Goal: Transaction & Acquisition: Book appointment/travel/reservation

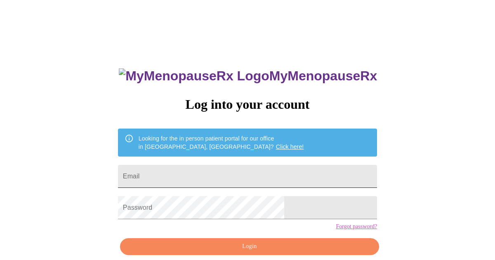
click at [196, 178] on input "Email" at bounding box center [247, 176] width 259 height 23
type input "[EMAIL_ADDRESS][DOMAIN_NAME]"
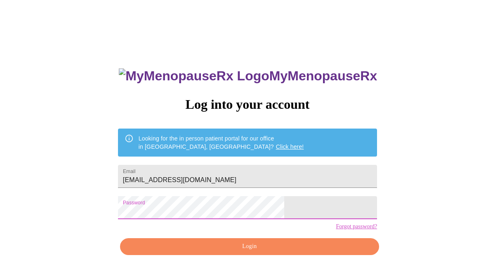
scroll to position [36, 0]
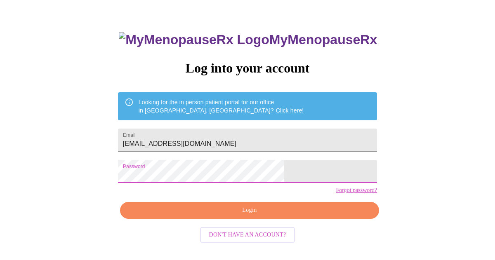
click at [256, 216] on span "Login" at bounding box center [249, 210] width 240 height 10
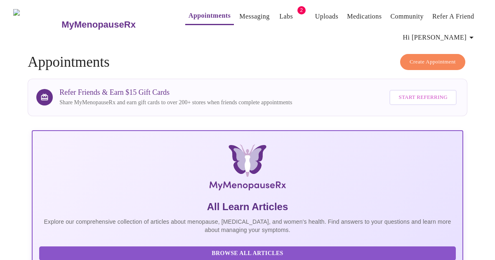
click at [422, 60] on span "Create Appointment" at bounding box center [432, 61] width 46 height 9
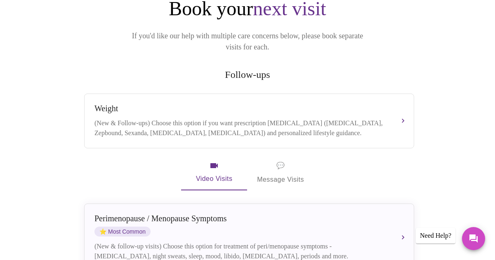
scroll to position [119, 0]
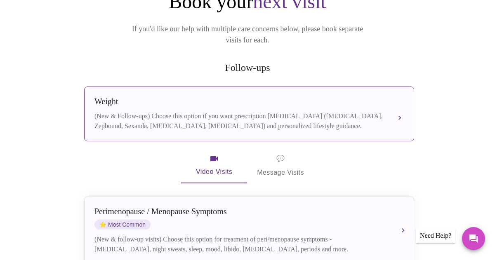
click at [311, 116] on div "(New & Follow-ups) Choose this option if you want prescription [MEDICAL_DATA] (…" at bounding box center [240, 121] width 293 height 20
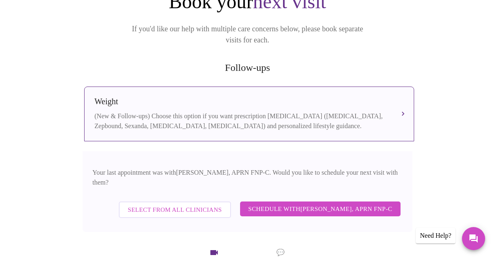
scroll to position [163, 0]
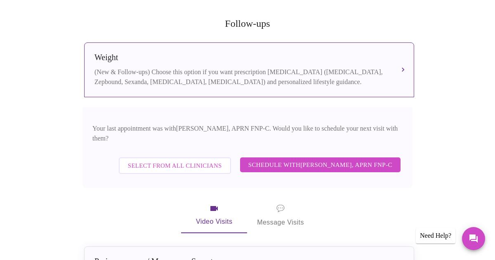
click at [292, 160] on span "Schedule with [PERSON_NAME], APRN FNP-C" at bounding box center [320, 165] width 144 height 11
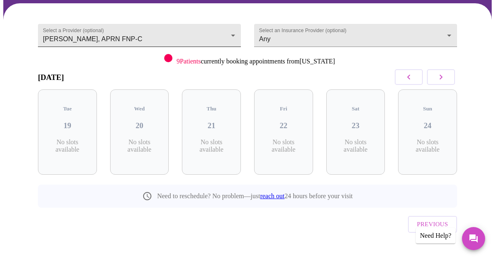
click at [231, 35] on body "MyMenopauseRx Appointments Messaging Labs 2 Uploads Medications Community Refer…" at bounding box center [247, 101] width 488 height 346
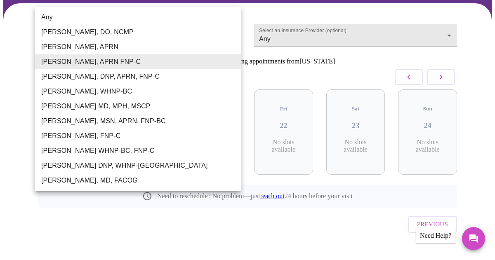
click at [148, 18] on li "Any" at bounding box center [138, 17] width 206 height 15
type input "Any"
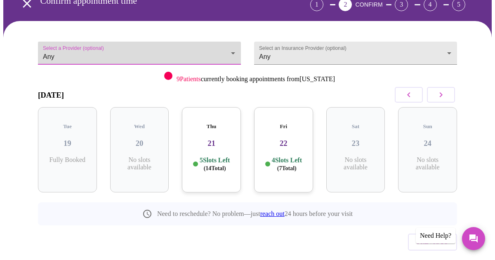
scroll to position [58, 0]
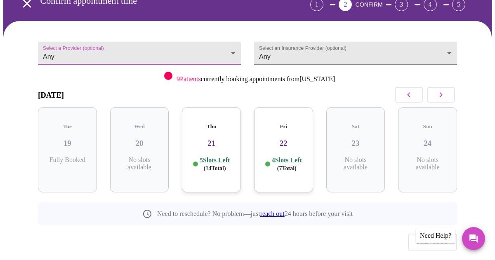
click at [208, 139] on h3 "21" at bounding box center [211, 143] width 46 height 9
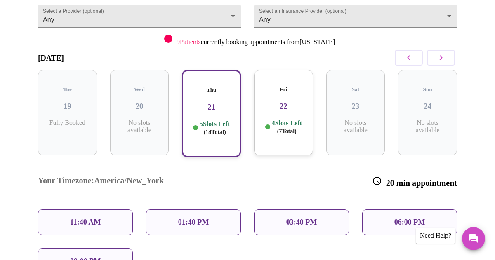
scroll to position [95, 0]
click at [162, 209] on div "01:40 PM" at bounding box center [193, 222] width 95 height 26
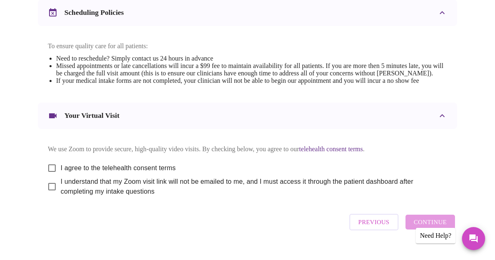
scroll to position [371, 0]
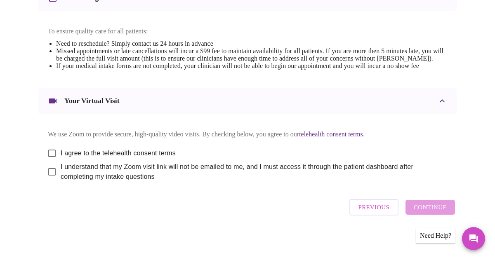
click at [375, 213] on span "Previous" at bounding box center [373, 207] width 31 height 11
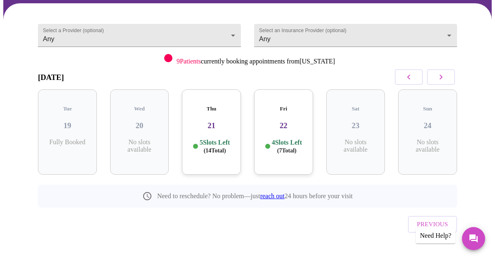
click at [209, 121] on h3 "21" at bounding box center [211, 125] width 46 height 9
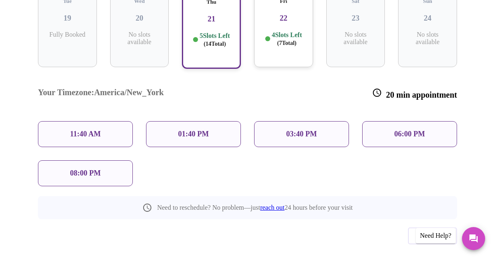
click at [108, 121] on div "11:40 AM" at bounding box center [85, 134] width 95 height 26
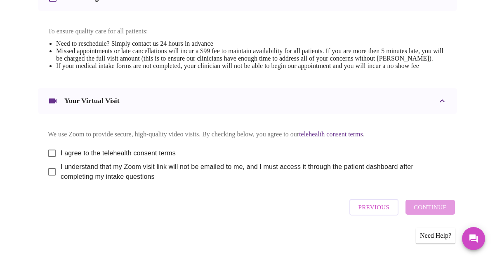
scroll to position [371, 0]
click at [46, 150] on input "I agree to the telehealth consent terms" at bounding box center [51, 153] width 17 height 17
checkbox input "true"
click at [45, 175] on input "I understand that my Zoom visit link will not be emailed to me, and I must acce…" at bounding box center [51, 171] width 17 height 17
checkbox input "true"
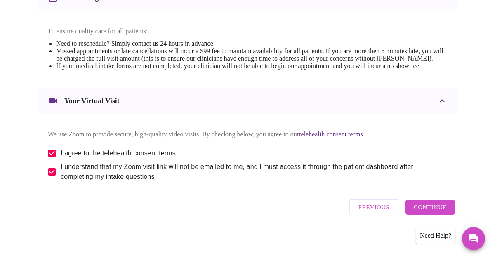
click at [438, 211] on span "Continue" at bounding box center [430, 207] width 33 height 11
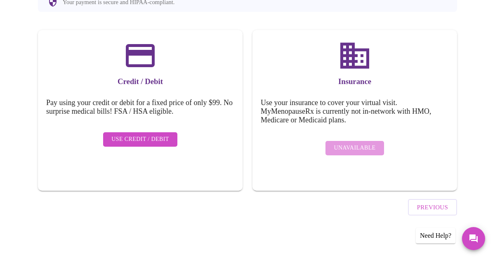
scroll to position [102, 0]
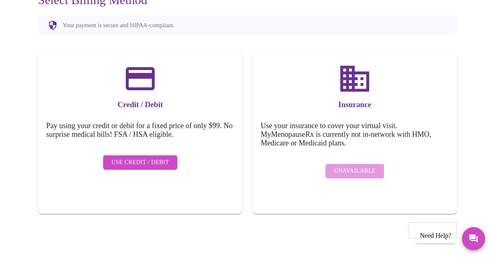
click at [117, 158] on span "Use Credit / Debit" at bounding box center [140, 163] width 58 height 10
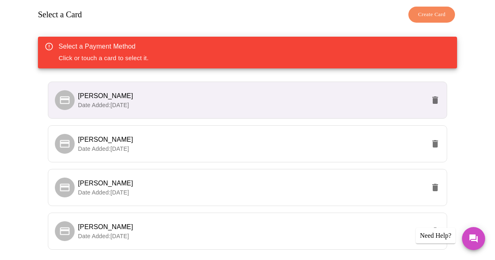
scroll to position [134, 0]
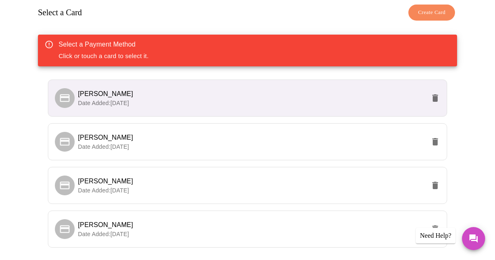
click at [185, 89] on span "[PERSON_NAME]" at bounding box center [251, 94] width 347 height 10
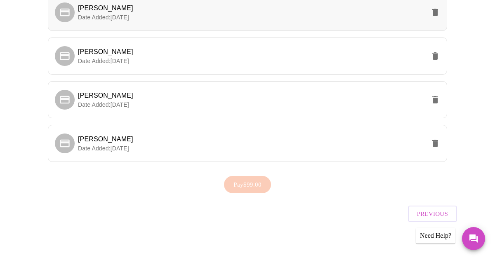
scroll to position [0, 0]
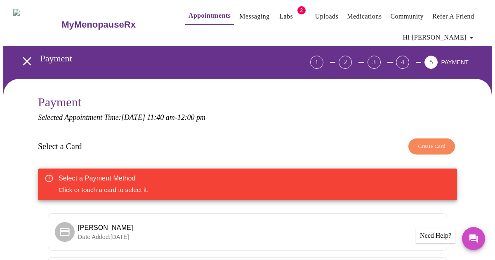
click at [428, 142] on span "Create Card" at bounding box center [432, 146] width 28 height 9
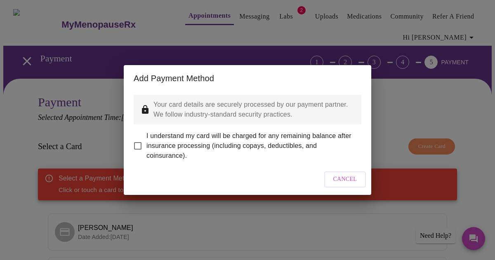
click at [141, 141] on input "I understand my card will be charged for any remaining balance after insurance …" at bounding box center [137, 145] width 17 height 17
checkbox input "true"
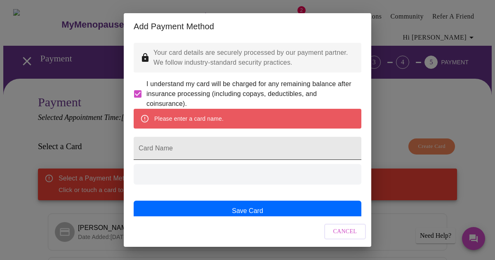
click at [210, 160] on input "Card Name" at bounding box center [248, 148] width 228 height 23
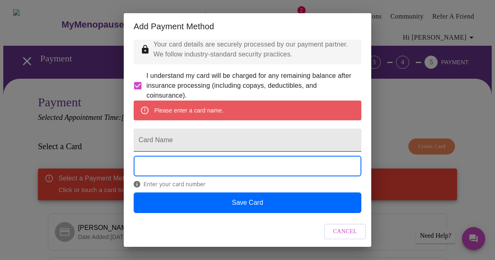
scroll to position [26, 0]
click at [244, 185] on span "Enter a valid card number." at bounding box center [248, 184] width 228 height 7
click at [263, 238] on div "Cancel" at bounding box center [247, 231] width 247 height 31
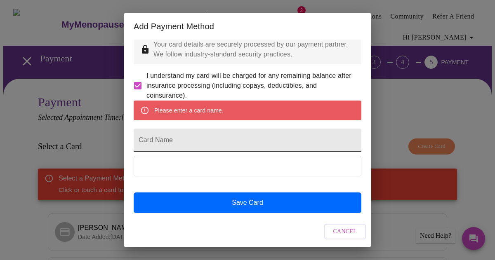
click at [172, 134] on input "Card Name" at bounding box center [248, 140] width 228 height 23
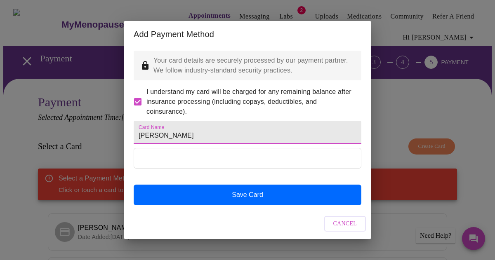
click at [166, 136] on input "[PERSON_NAME]" at bounding box center [248, 132] width 228 height 23
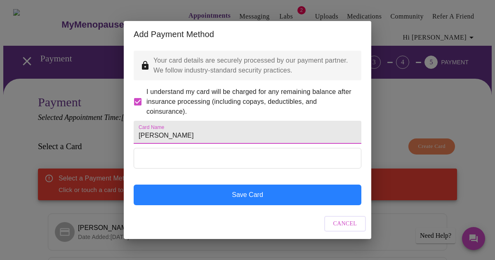
type input "[PERSON_NAME]"
click at [253, 204] on button "Save Card" at bounding box center [248, 195] width 228 height 21
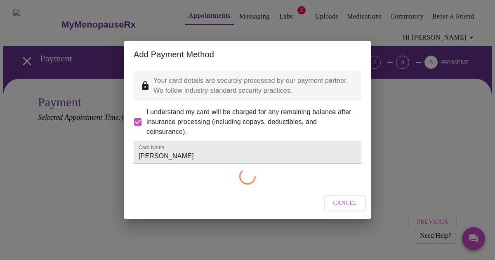
scroll to position [0, 0]
checkbox input "false"
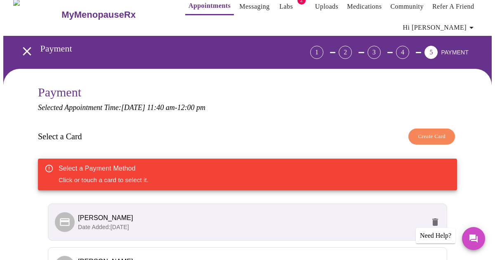
scroll to position [40, 0]
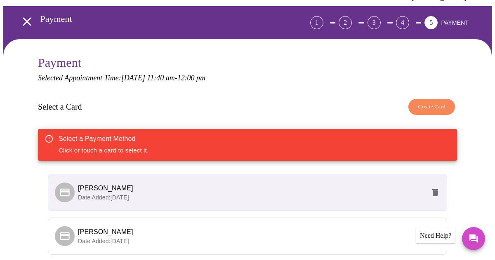
click at [150, 146] on div "Select a Payment Method Click or touch a card to select it." at bounding box center [247, 145] width 419 height 32
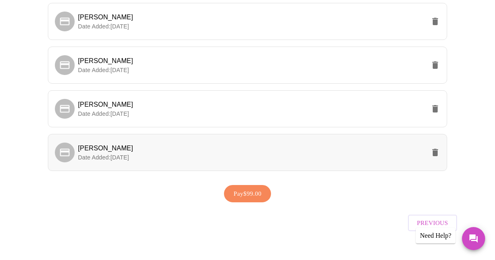
scroll to position [263, 0]
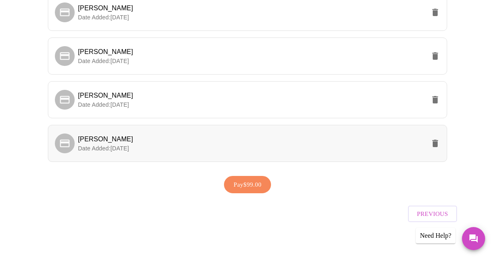
click at [89, 149] on span "Date Added: [DATE]" at bounding box center [103, 148] width 51 height 7
click at [95, 136] on span "[PERSON_NAME]" at bounding box center [105, 139] width 55 height 7
click at [68, 147] on div at bounding box center [65, 144] width 20 height 20
click at [125, 147] on span "Date Added: [DATE]" at bounding box center [103, 148] width 51 height 7
click at [155, 151] on li "[PERSON_NAME] Date Added: [DATE]" at bounding box center [247, 143] width 399 height 37
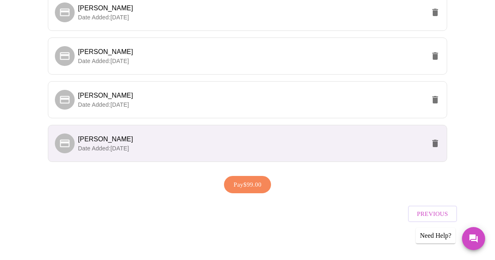
click at [254, 186] on span "Pay $99.00" at bounding box center [247, 184] width 28 height 11
